Goal: Task Accomplishment & Management: Use online tool/utility

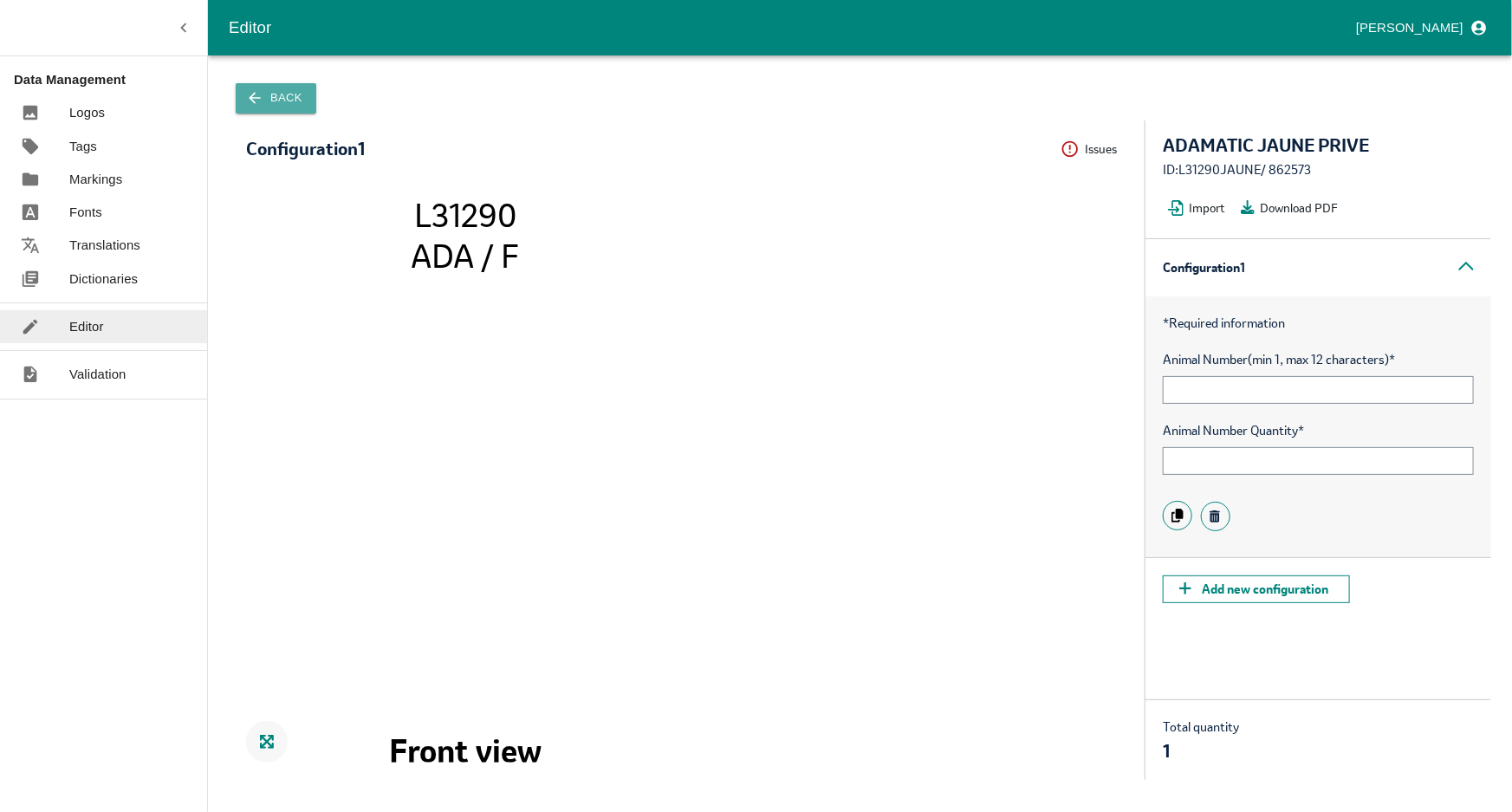
click at [269, 94] on button "Back" at bounding box center [276, 98] width 81 height 31
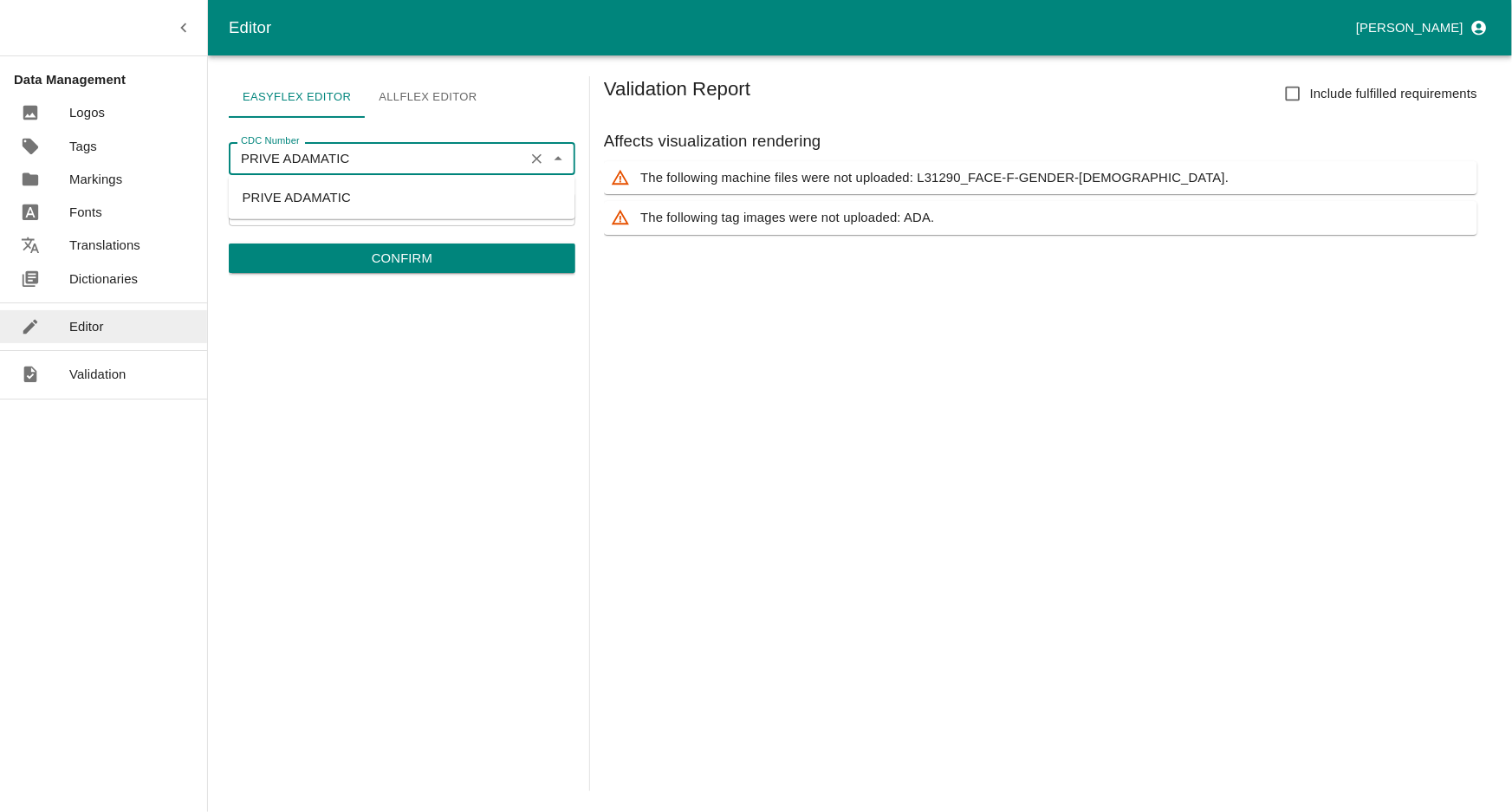
click at [382, 156] on input "PRIVE ADAMATIC" at bounding box center [376, 158] width 285 height 22
click at [380, 156] on input "PRIVE ADAMATIC" at bounding box center [376, 158] width 285 height 22
click at [347, 198] on li "PRIVE ADAMATIC" at bounding box center [401, 197] width 346 height 30
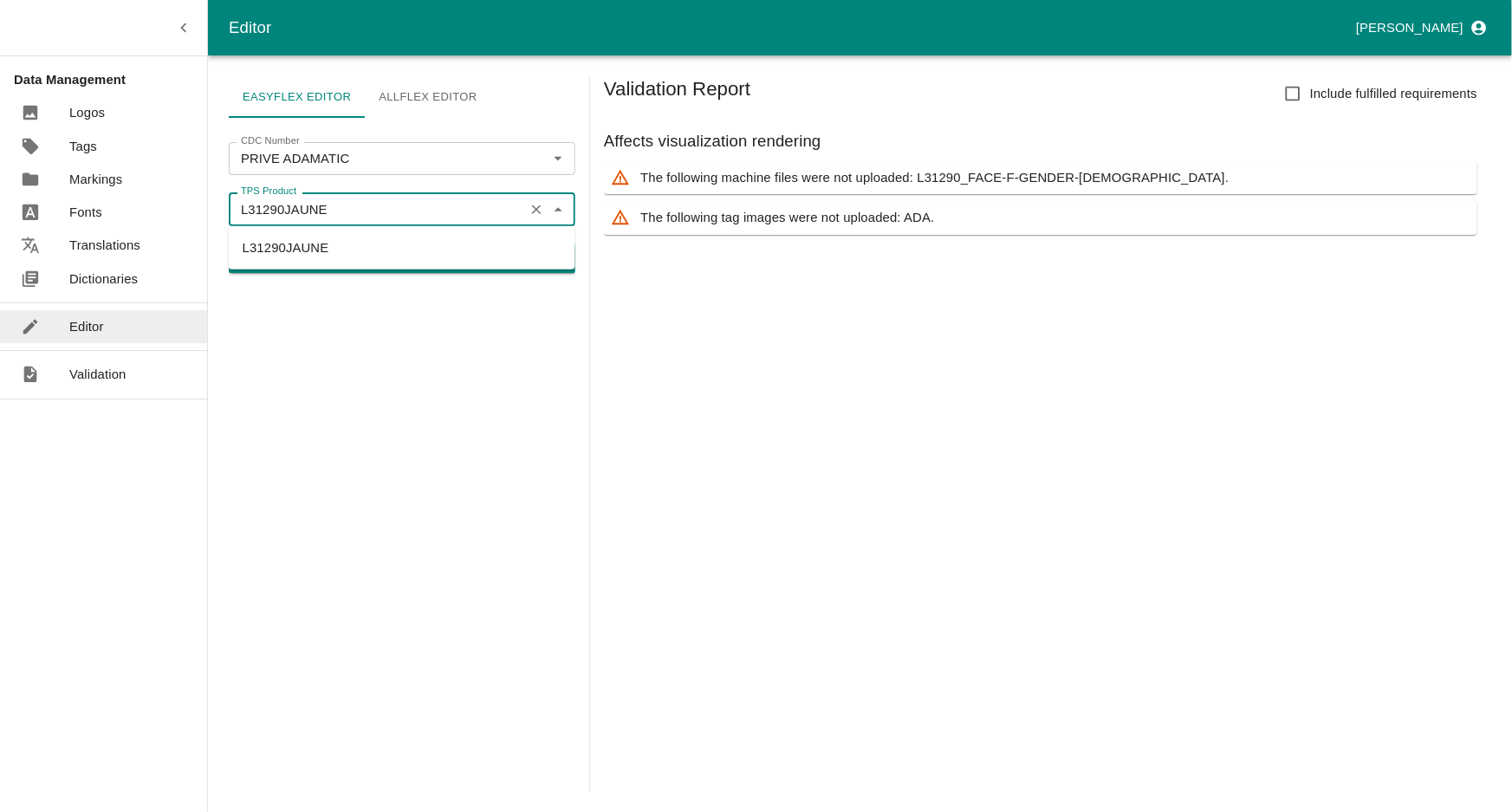
click at [357, 207] on input "L31290JAUNE" at bounding box center [376, 209] width 285 height 22
click at [355, 207] on input "L31290JAUNE" at bounding box center [376, 209] width 285 height 22
click at [381, 440] on div "CDC Number PRIVE ADAMATIC CDC Number TPS Product L31290JAUNE TPS Product Confirm" at bounding box center [401, 460] width 346 height 659
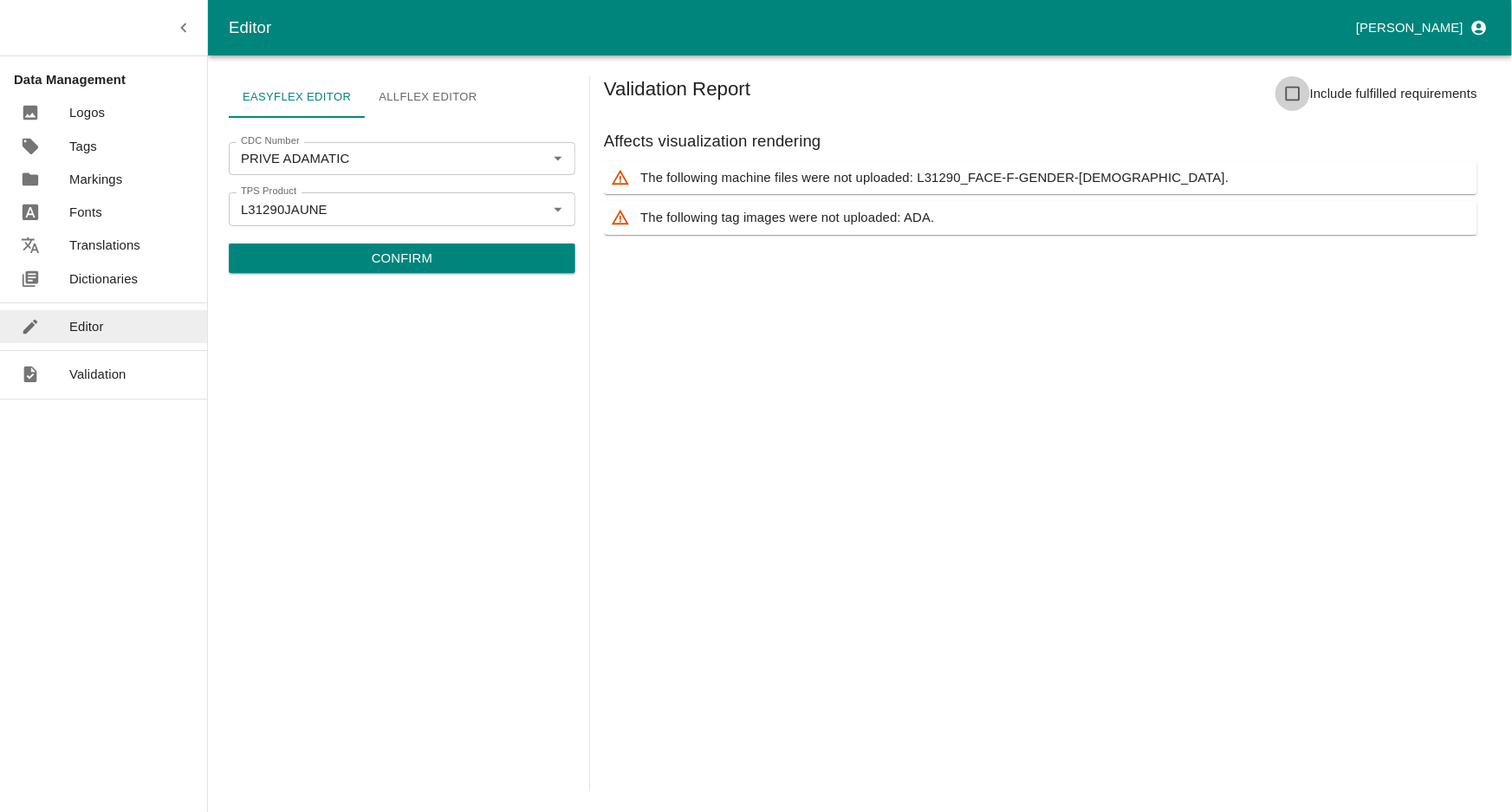
click at [1293, 90] on input "Include fulfilled requirements" at bounding box center [1293, 94] width 35 height 35
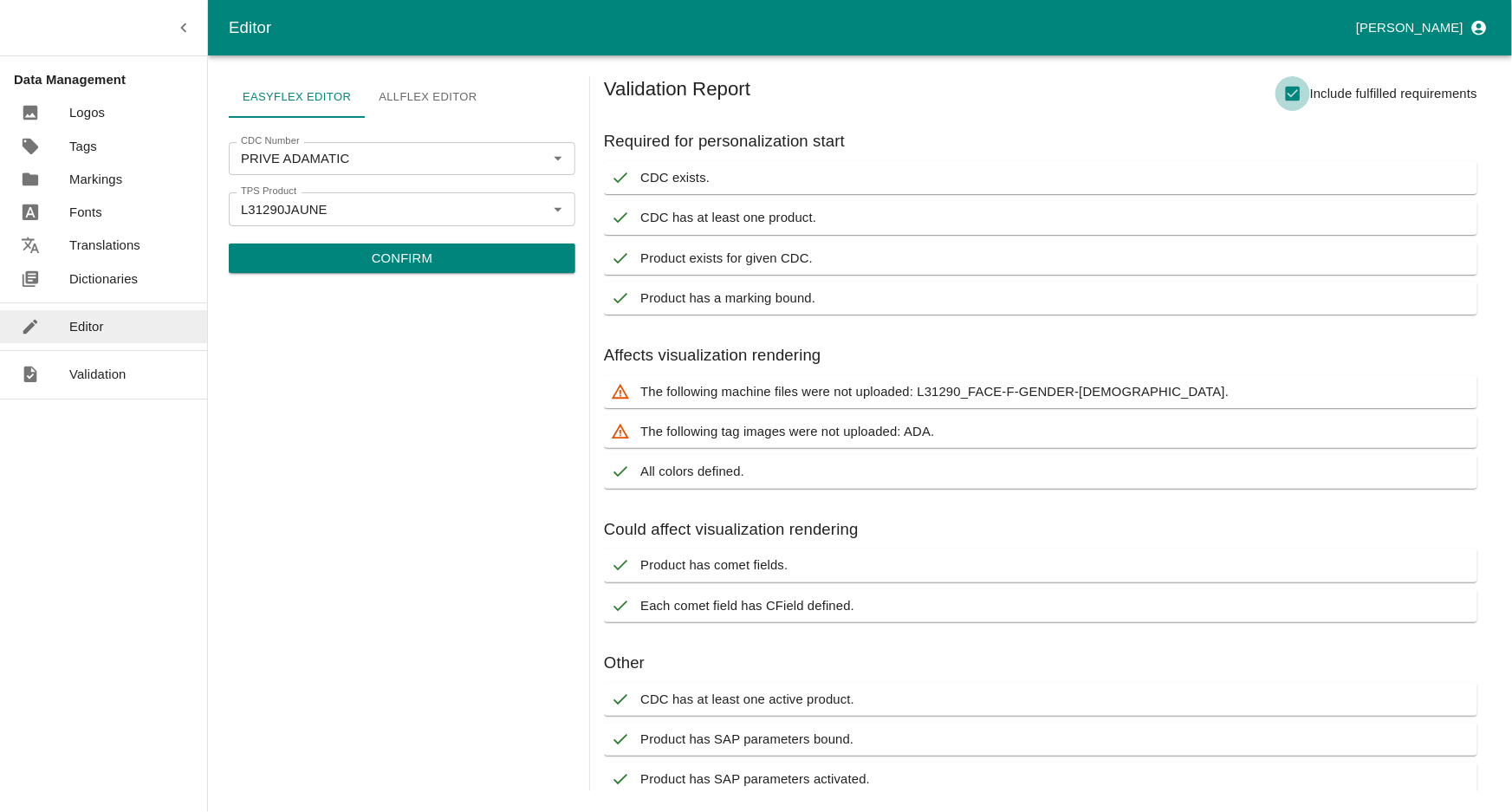
click at [1289, 93] on input "Include fulfilled requirements" at bounding box center [1293, 94] width 35 height 35
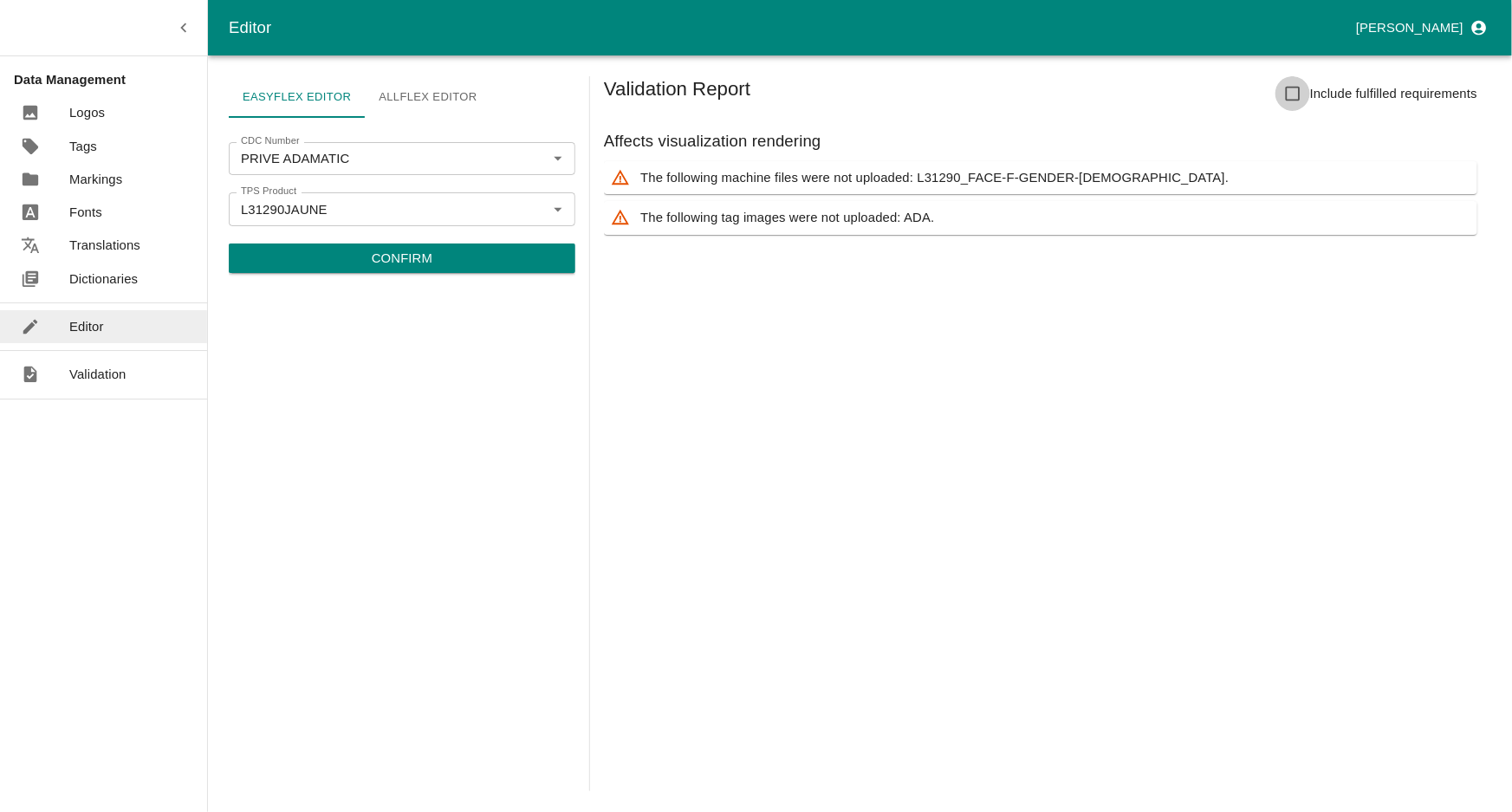
click at [1289, 93] on input "Include fulfilled requirements" at bounding box center [1293, 94] width 35 height 35
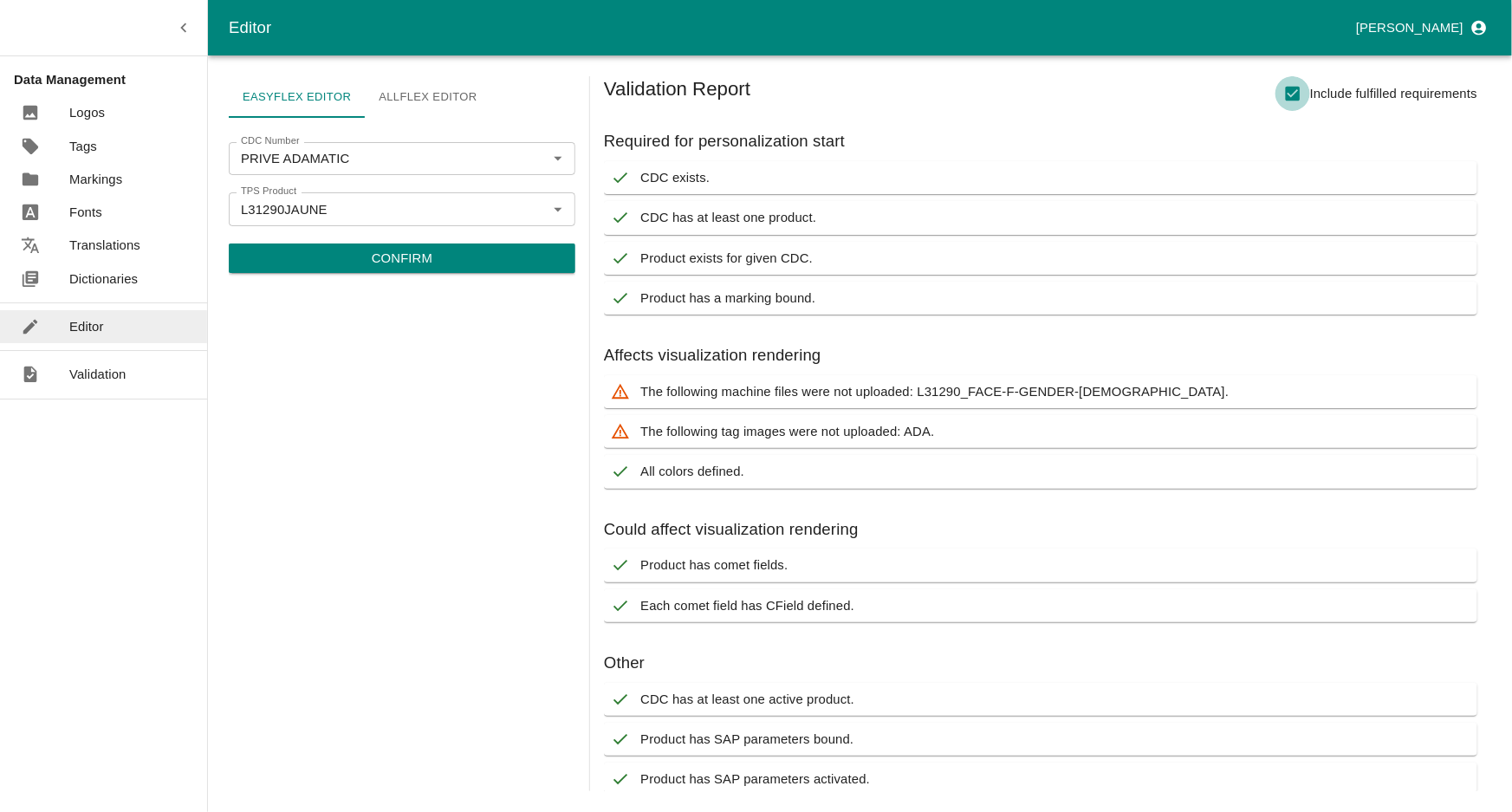
click at [1294, 88] on input "Include fulfilled requirements" at bounding box center [1293, 94] width 35 height 35
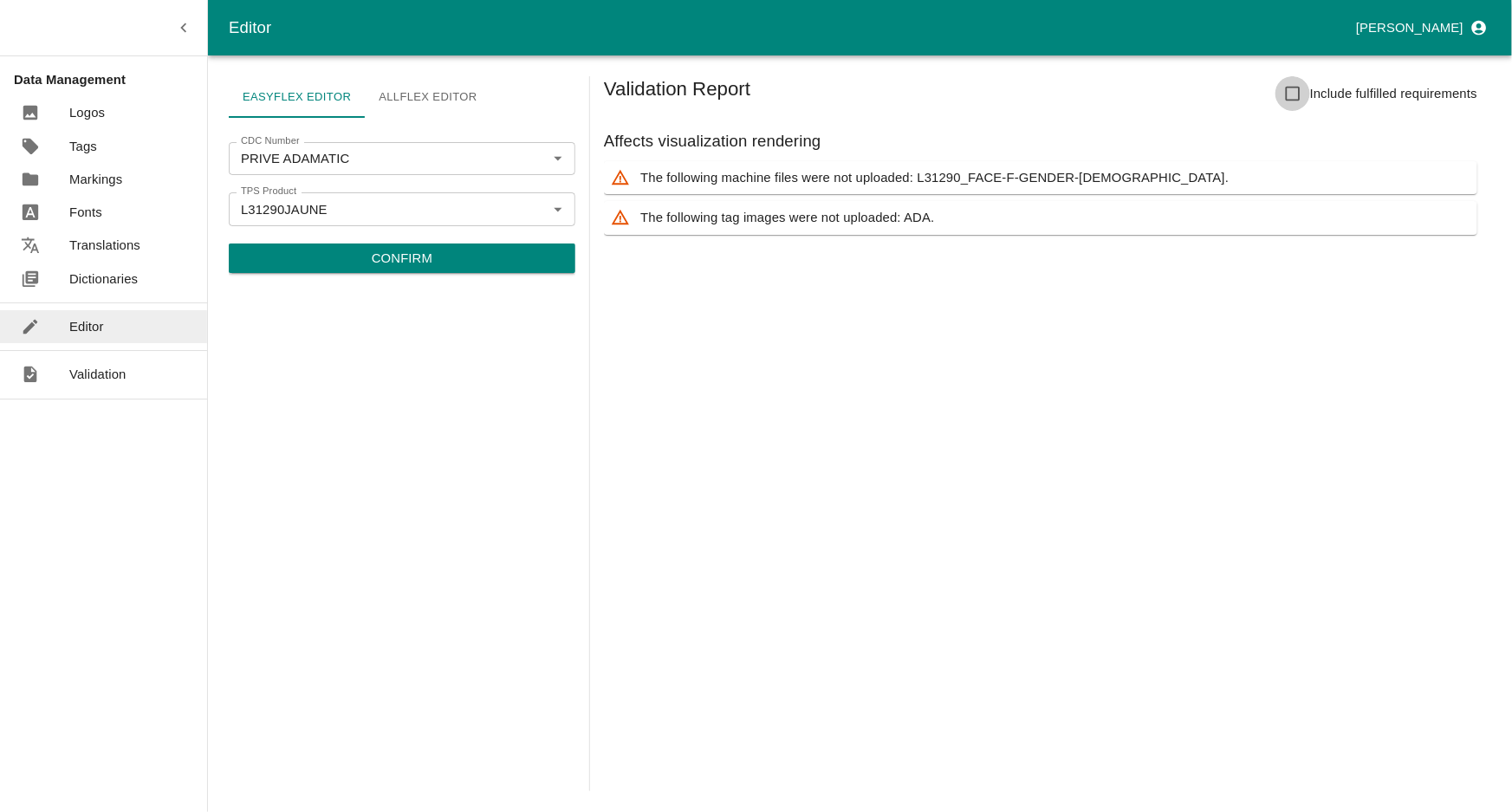
click at [1294, 88] on input "Include fulfilled requirements" at bounding box center [1293, 94] width 35 height 35
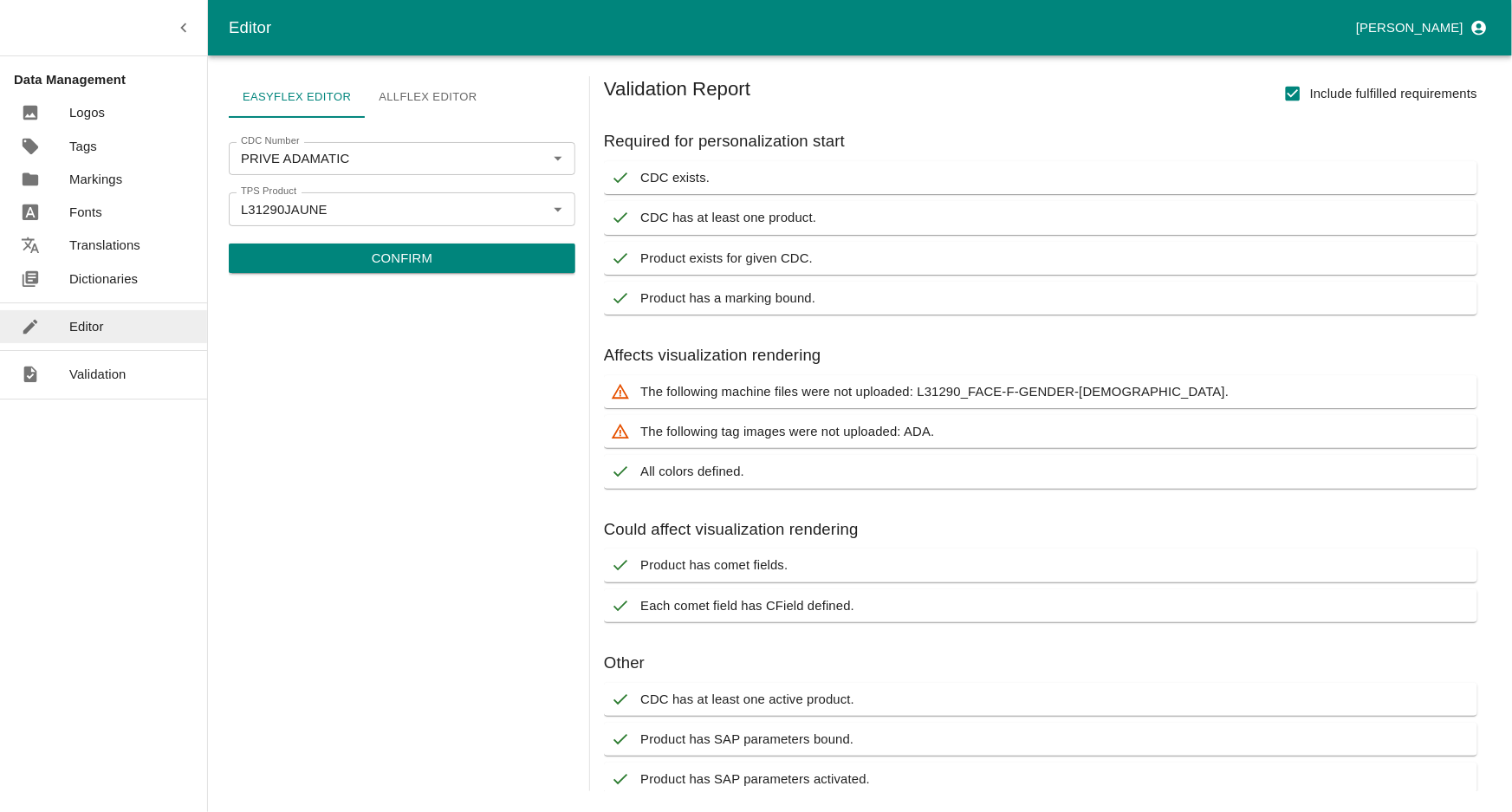
click at [1289, 90] on input "Include fulfilled requirements" at bounding box center [1293, 94] width 35 height 35
checkbox input "false"
